Goal: Task Accomplishment & Management: Complete application form

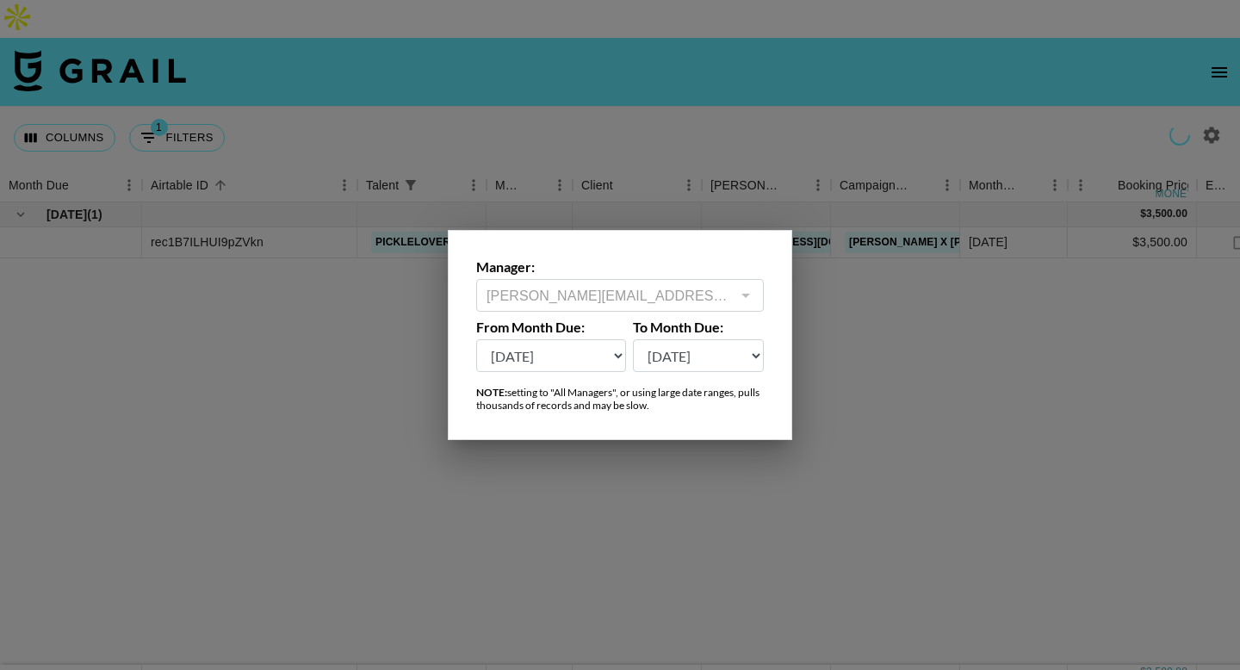
select select "[DATE]"
click at [692, 365] on select "[DATE] Aug '[DATE] Jun '[DATE] Apr '[DATE] Feb '[DATE] Dec '[DATE] Oct '[DATE] …" at bounding box center [699, 355] width 132 height 33
click at [554, 351] on select "[DATE] Aug '[DATE] Jun '[DATE] Apr '[DATE] Feb '[DATE] Dec '[DATE] Oct '[DATE] …" at bounding box center [551, 355] width 150 height 33
click at [476, 339] on select "[DATE] Aug '[DATE] Jun '[DATE] Apr '[DATE] Feb '[DATE] Dec '[DATE] Oct '[DATE] …" at bounding box center [551, 355] width 150 height 33
click at [209, 251] on div at bounding box center [620, 335] width 1240 height 670
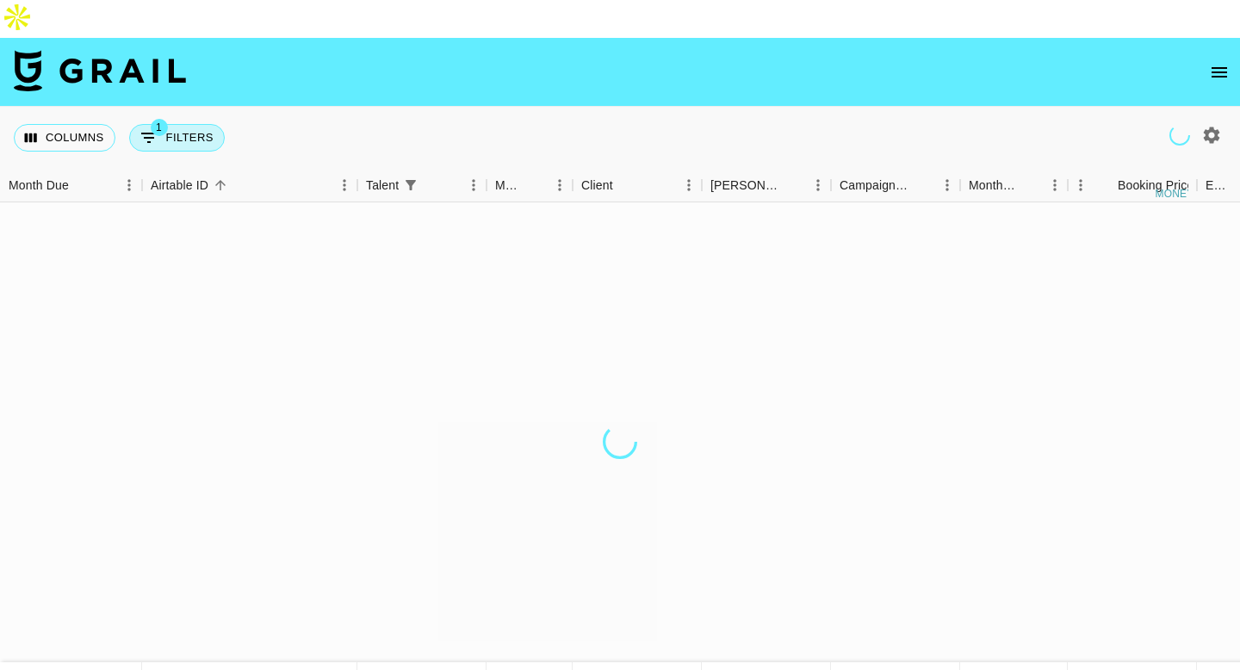
click at [181, 124] on button "1 Filters" at bounding box center [177, 138] width 96 height 28
select select "talentName"
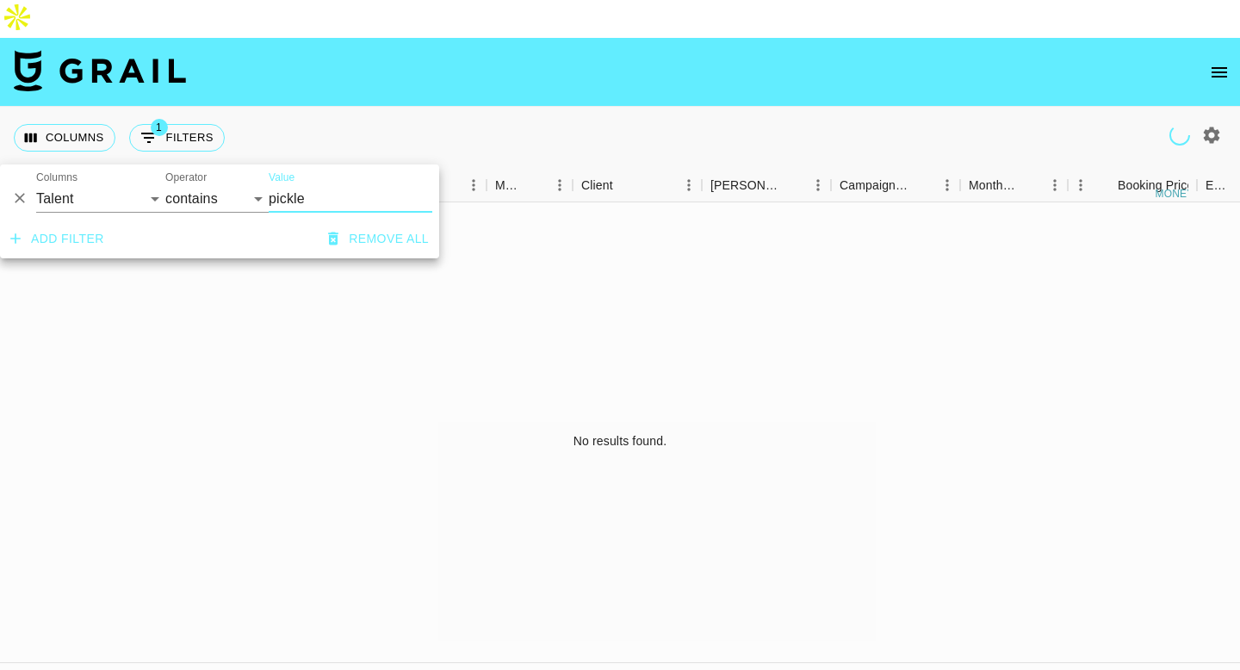
click at [299, 107] on div "Columns 1 Filters + Booking" at bounding box center [620, 138] width 1240 height 62
click at [313, 107] on div "Columns 1 Filters + Booking" at bounding box center [620, 138] width 1240 height 62
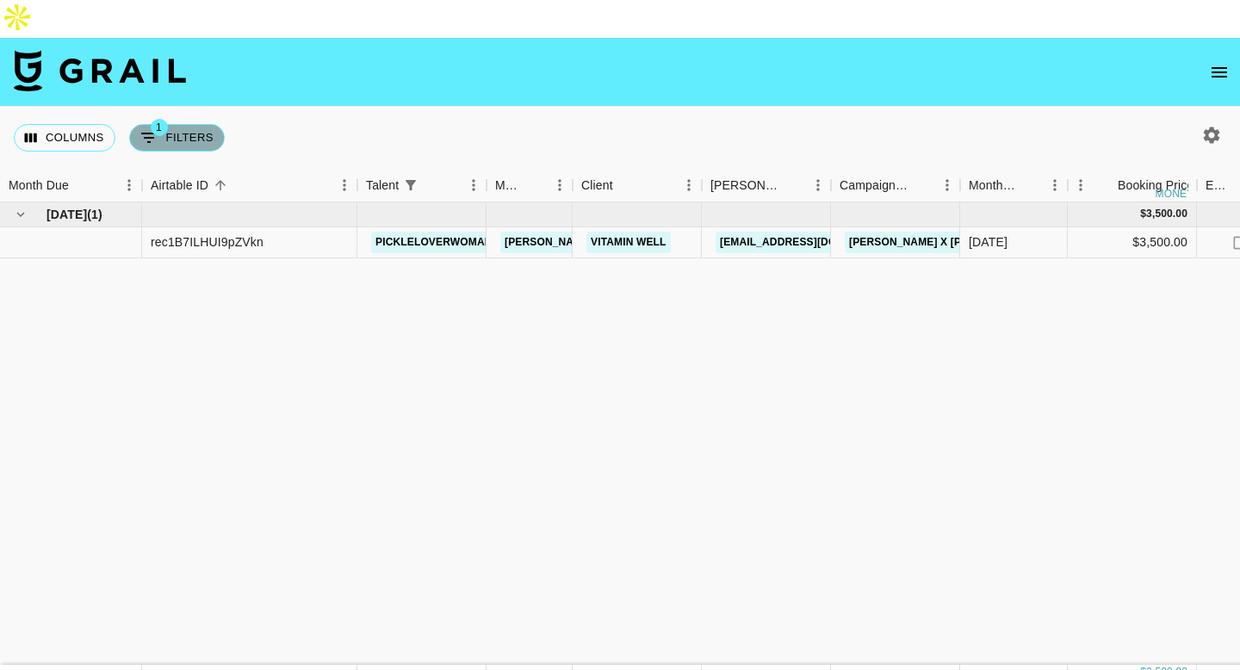
click at [190, 124] on button "1 Filters" at bounding box center [177, 138] width 96 height 28
select select "talentName"
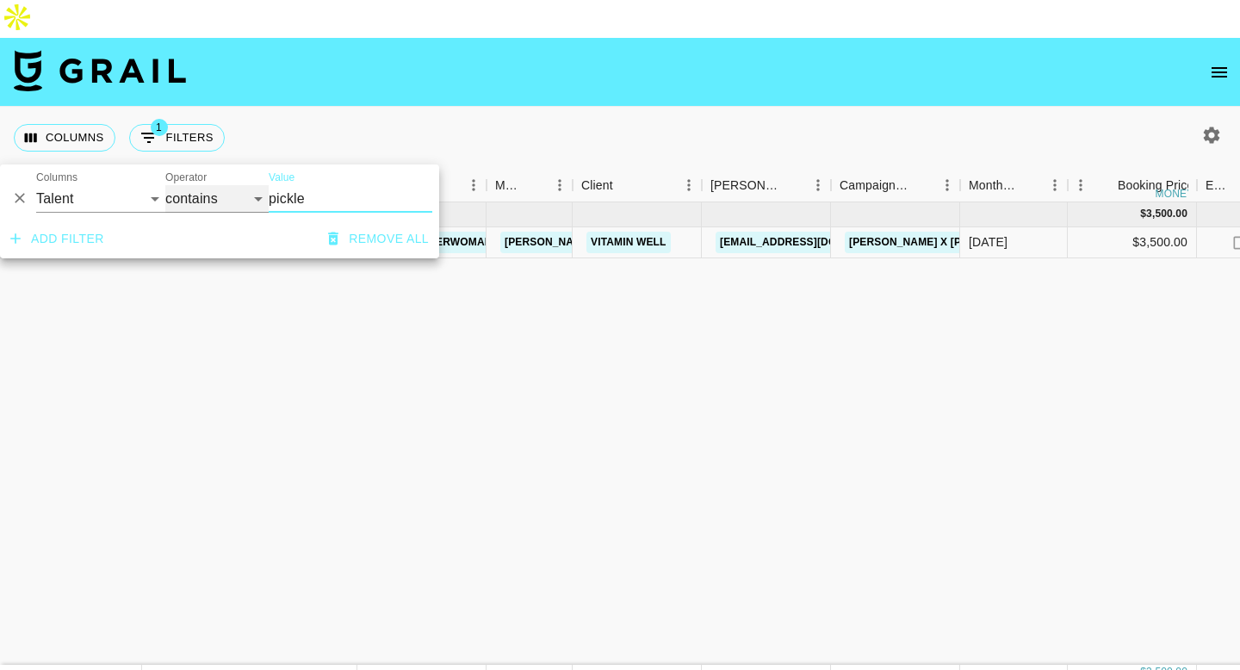
click at [213, 202] on select "contains equals starts with ends with is empty is not empty is any of" at bounding box center [216, 199] width 103 height 28
click at [257, 107] on div "Columns 1 Filters + Booking" at bounding box center [620, 138] width 1240 height 62
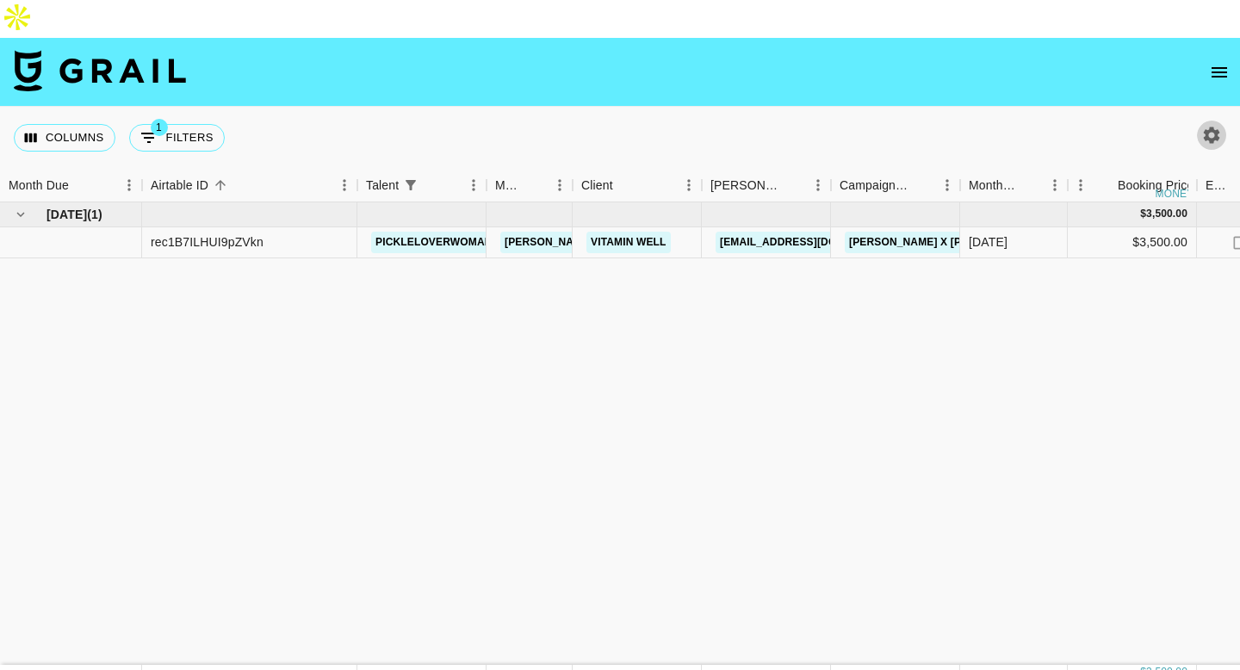
click at [1201, 125] on icon "button" at bounding box center [1211, 135] width 21 height 21
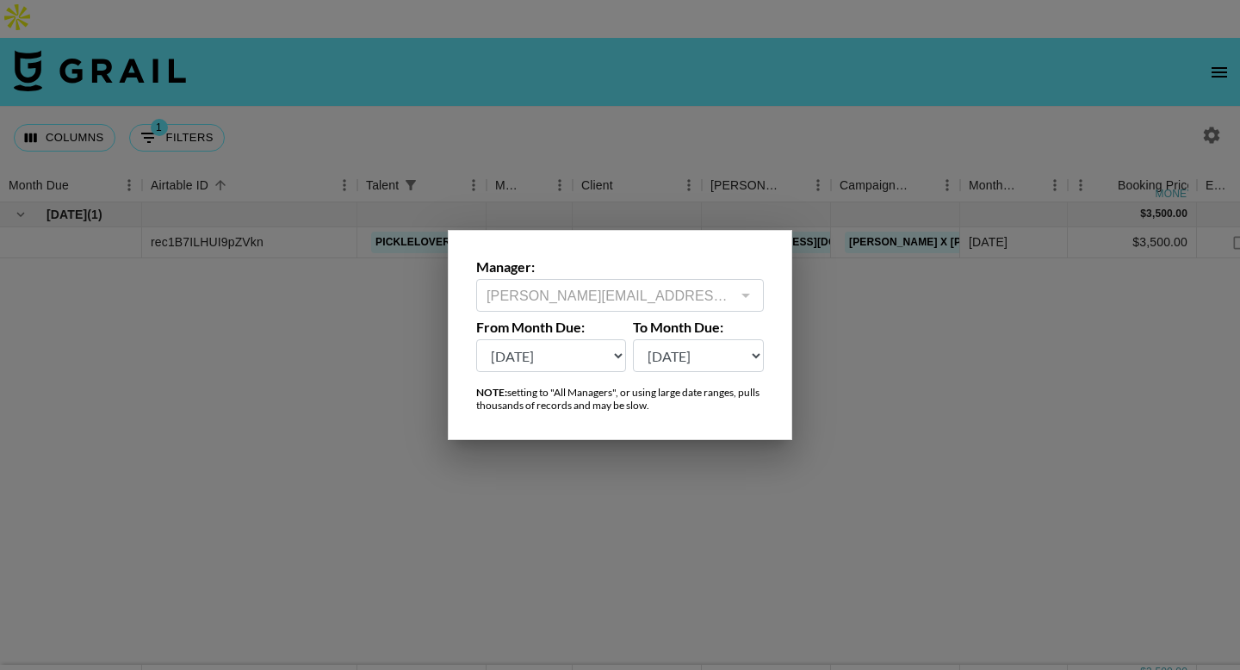
click at [574, 347] on select "[DATE] Aug '[DATE] Jun '[DATE] Apr '[DATE] Feb '[DATE] Dec '[DATE] Oct '[DATE] …" at bounding box center [551, 355] width 150 height 33
select select "[DATE]"
click at [476, 339] on select "[DATE] Aug '[DATE] Jun '[DATE] Apr '[DATE] Feb '[DATE] Dec '[DATE] Oct '[DATE] …" at bounding box center [551, 355] width 150 height 33
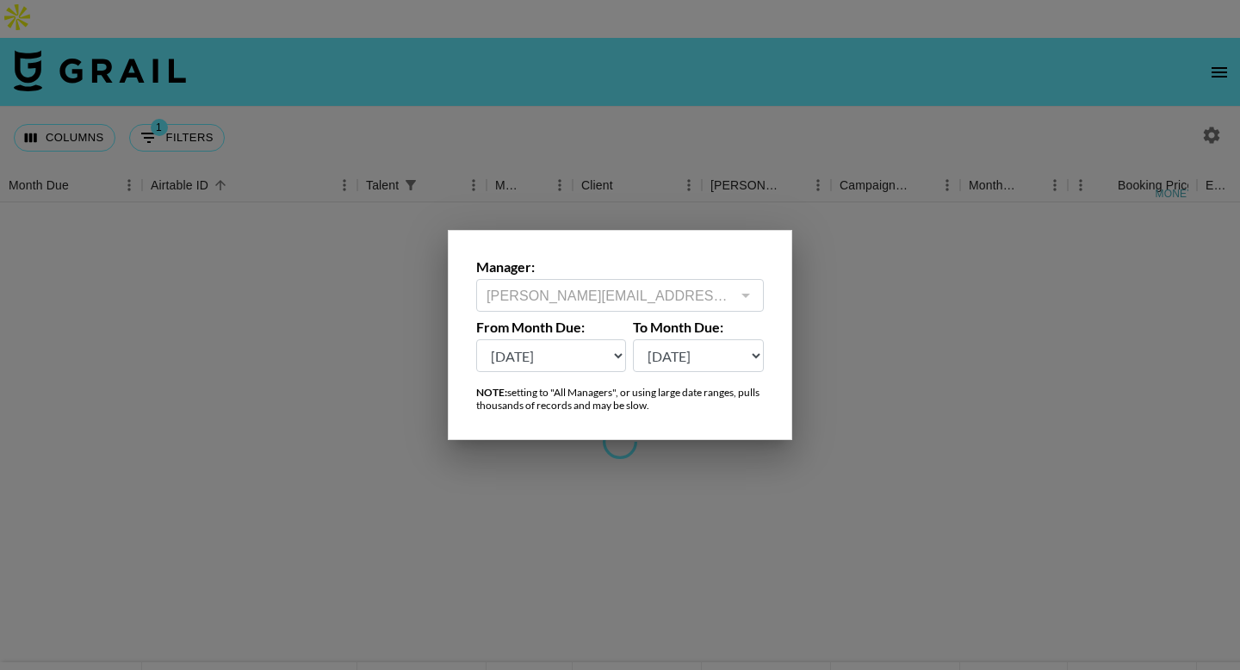
click at [636, 87] on div at bounding box center [620, 335] width 1240 height 670
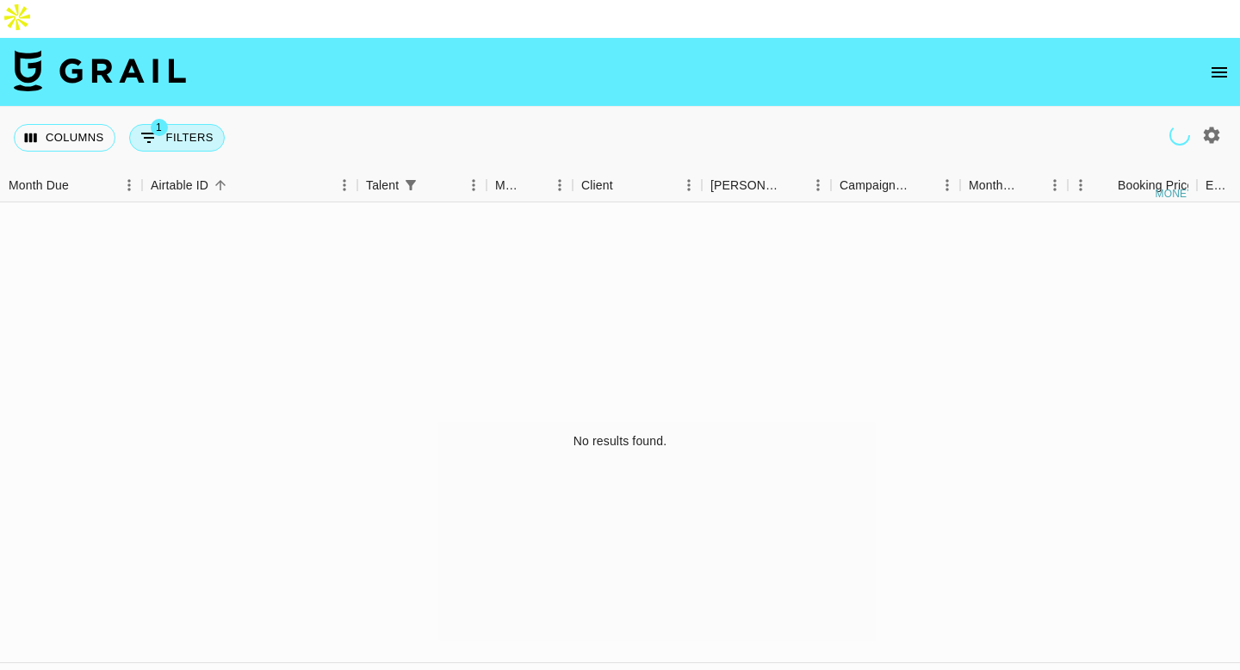
click at [197, 124] on button "1 Filters" at bounding box center [177, 138] width 96 height 28
select select "talentName"
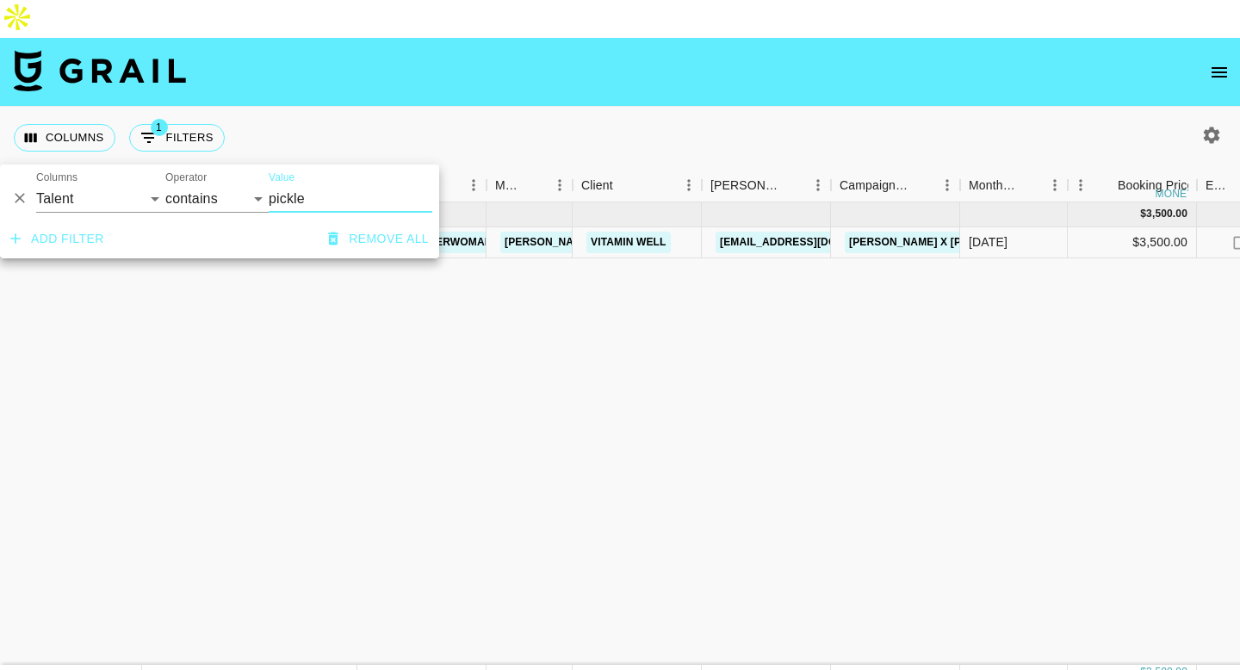
click at [316, 206] on input "pickle" at bounding box center [351, 199] width 164 height 28
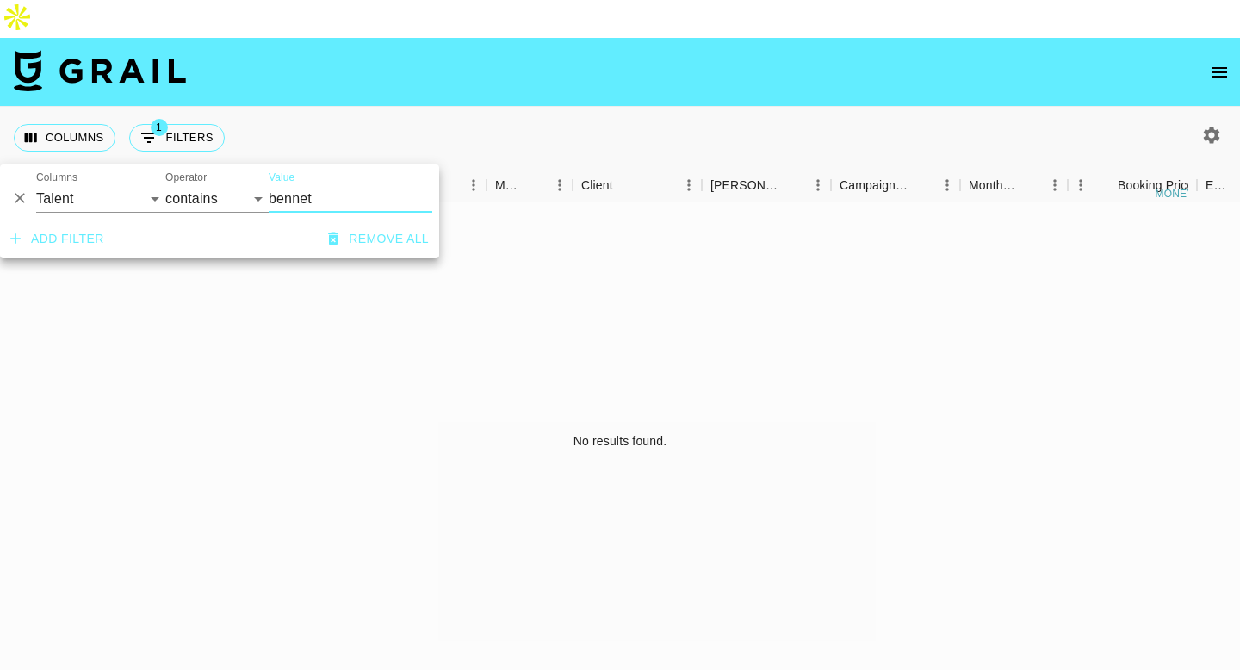
type input "bennet"
click at [543, 107] on div "Columns 1 Filters + Booking" at bounding box center [620, 138] width 1240 height 62
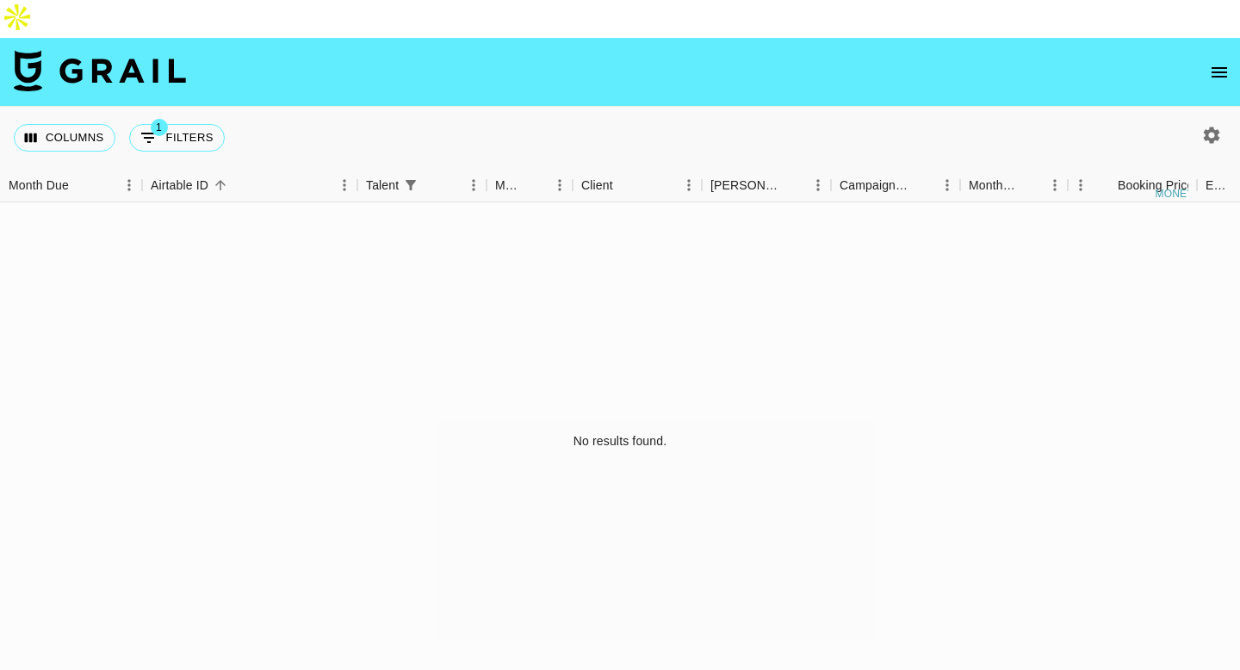
click at [1219, 62] on icon "open drawer" at bounding box center [1219, 72] width 21 height 21
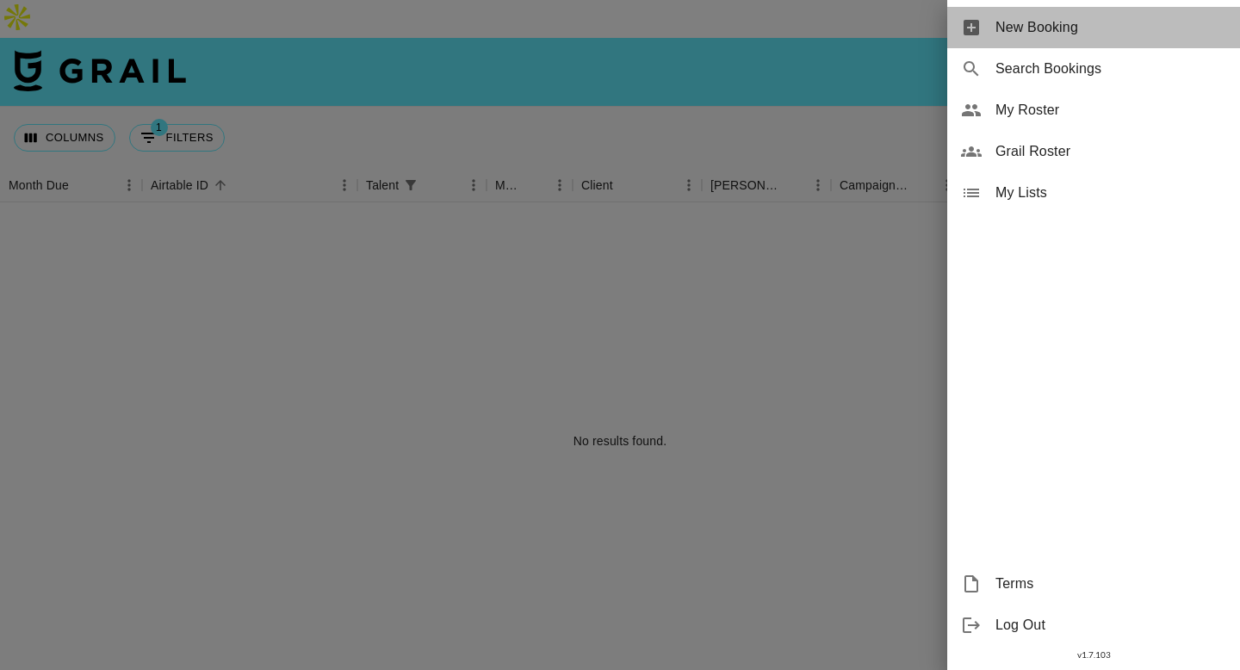
click at [1067, 28] on span "New Booking" at bounding box center [1111, 27] width 231 height 21
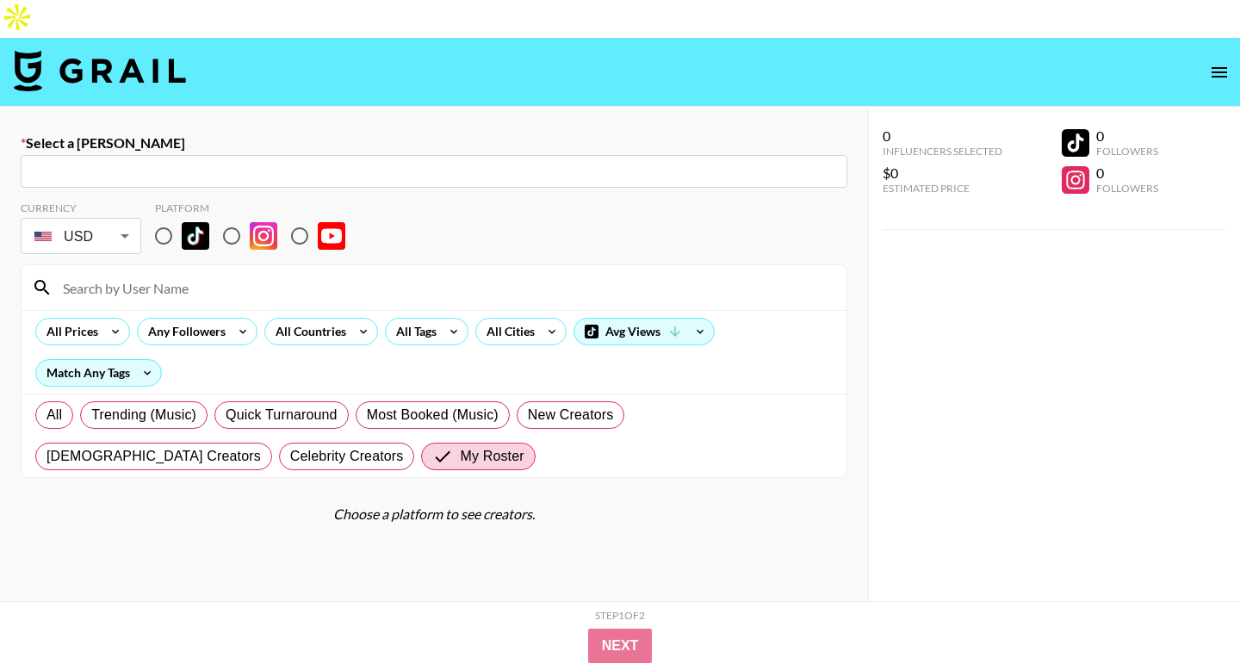
click at [237, 162] on input "text" at bounding box center [434, 172] width 806 height 20
click at [129, 162] on input "text" at bounding box center [434, 172] width 806 height 20
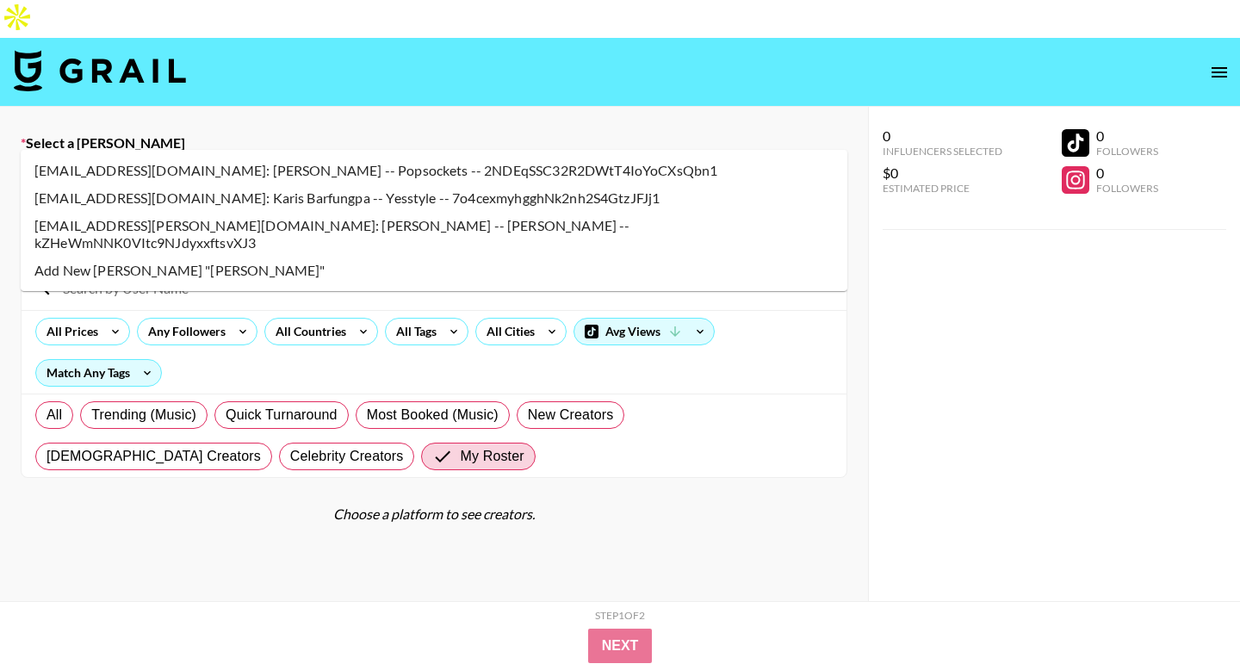
click at [143, 226] on li "[EMAIL_ADDRESS][PERSON_NAME][DOMAIN_NAME]: [PERSON_NAME] -- [PERSON_NAME] -- kZ…" at bounding box center [434, 234] width 827 height 45
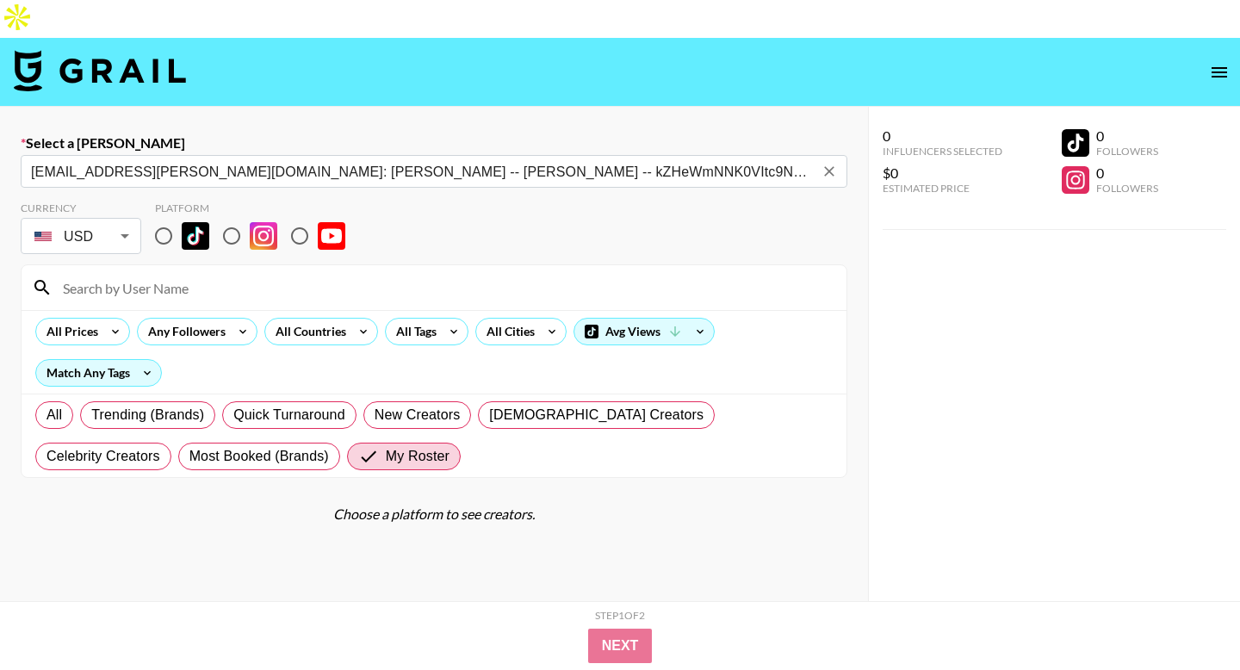
type input "[EMAIL_ADDRESS][PERSON_NAME][DOMAIN_NAME]: [PERSON_NAME] -- [PERSON_NAME] -- kZ…"
click at [164, 218] on input "radio" at bounding box center [164, 236] width 36 height 36
radio input "true"
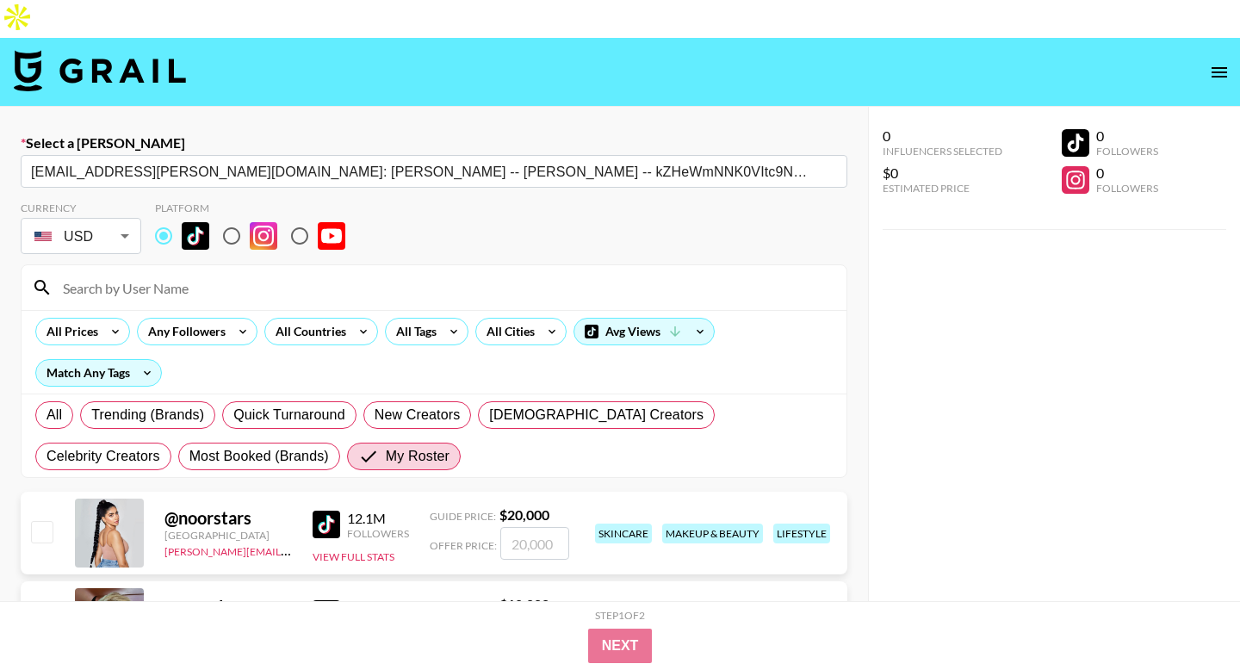
click at [166, 274] on input at bounding box center [445, 288] width 784 height 28
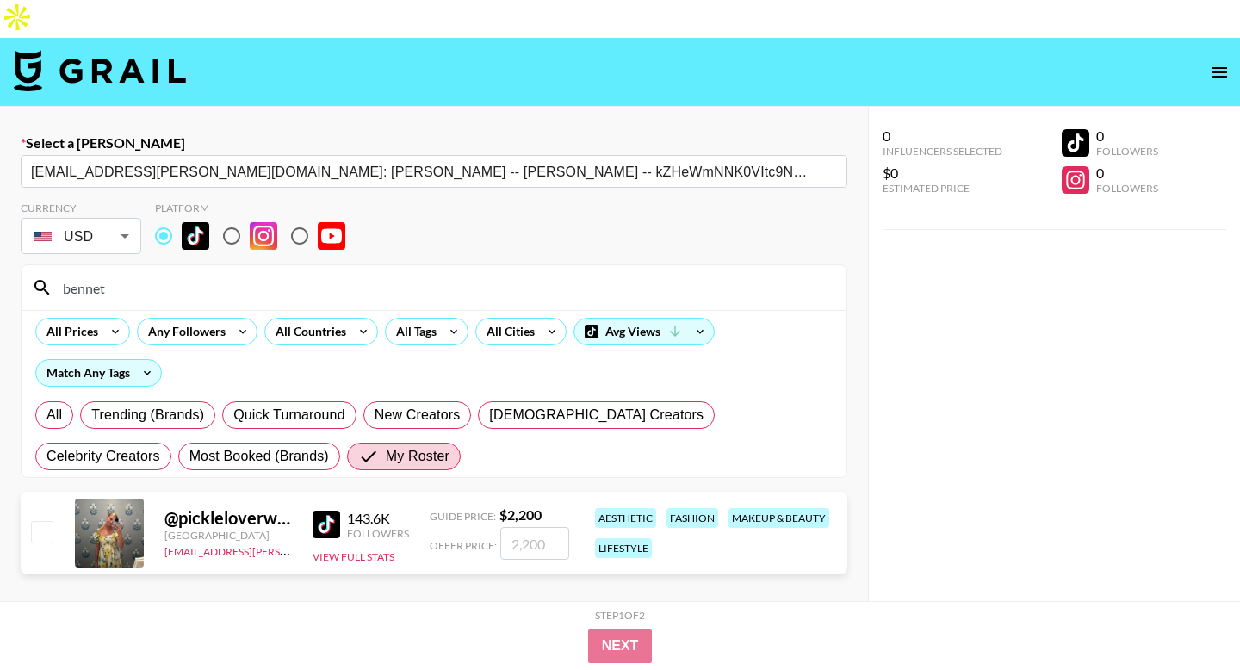
type input "bennet"
click at [561, 527] on input "number" at bounding box center [534, 543] width 69 height 33
checkbox input "true"
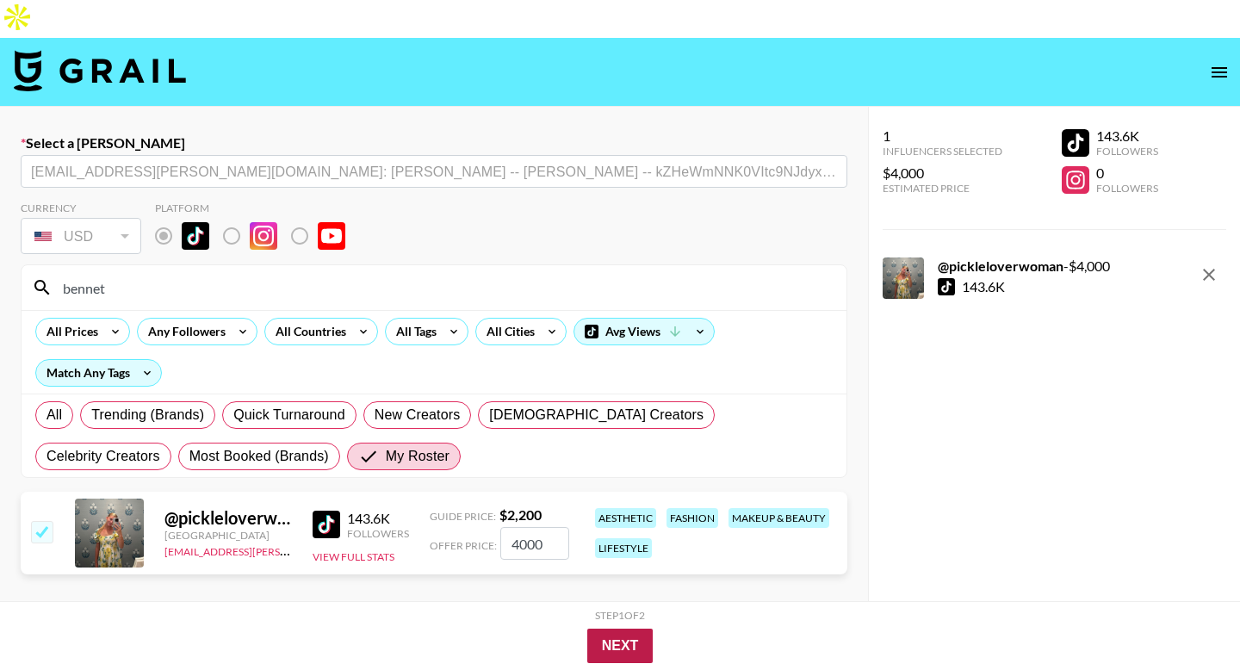
type input "4000"
click at [618, 655] on button "Next" at bounding box center [620, 646] width 66 height 34
